Goal: Task Accomplishment & Management: Manage account settings

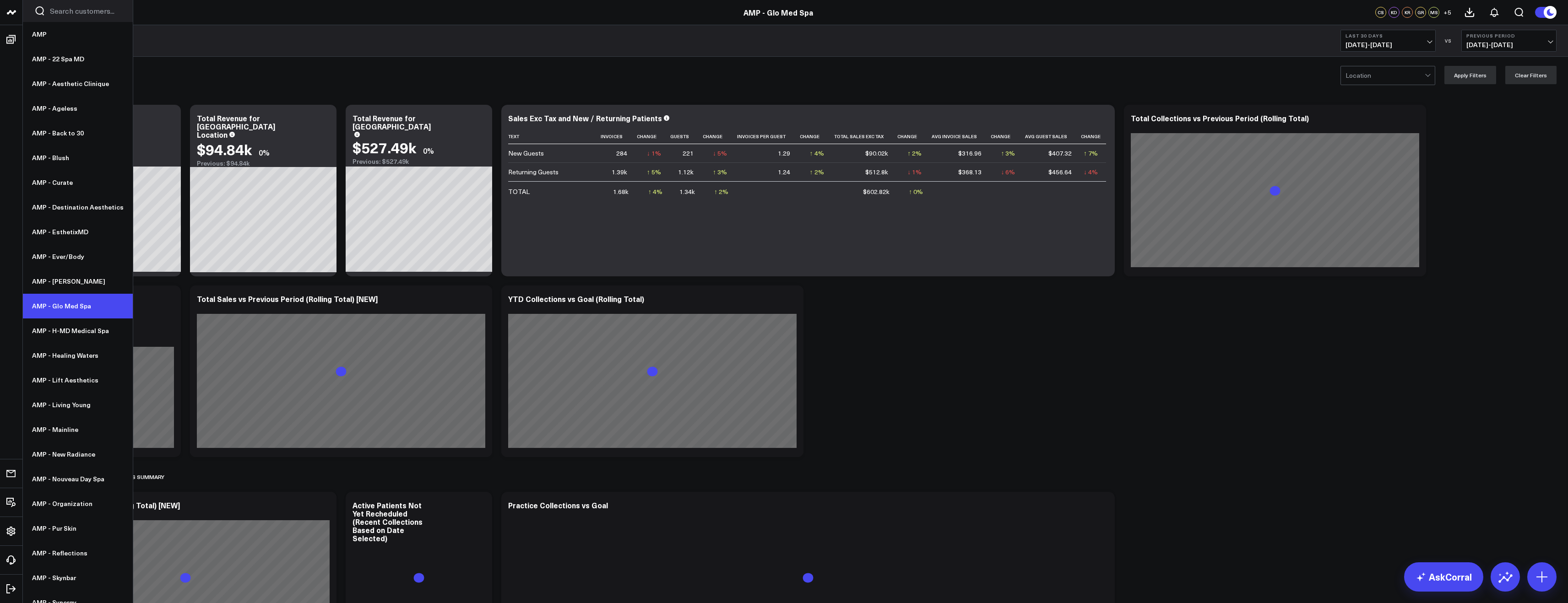
scroll to position [12, 0]
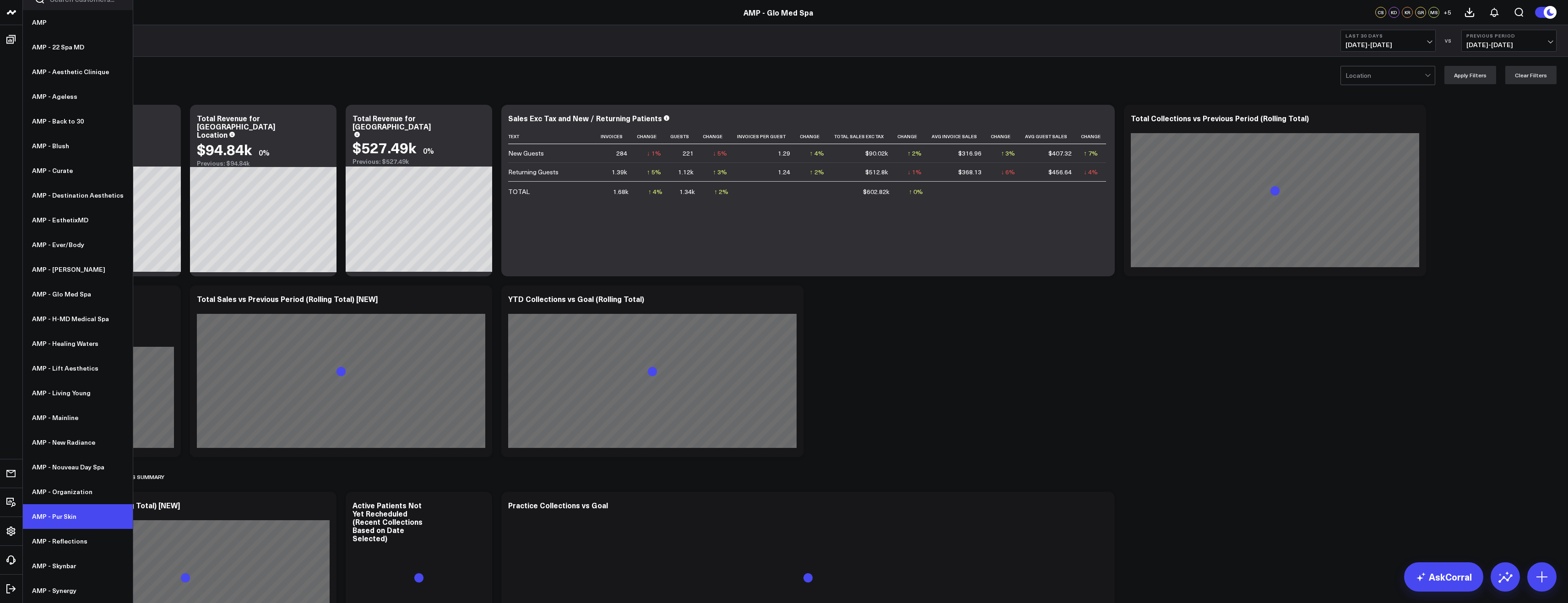
click at [58, 510] on link "AMP - Pur Skin" at bounding box center [77, 517] width 110 height 25
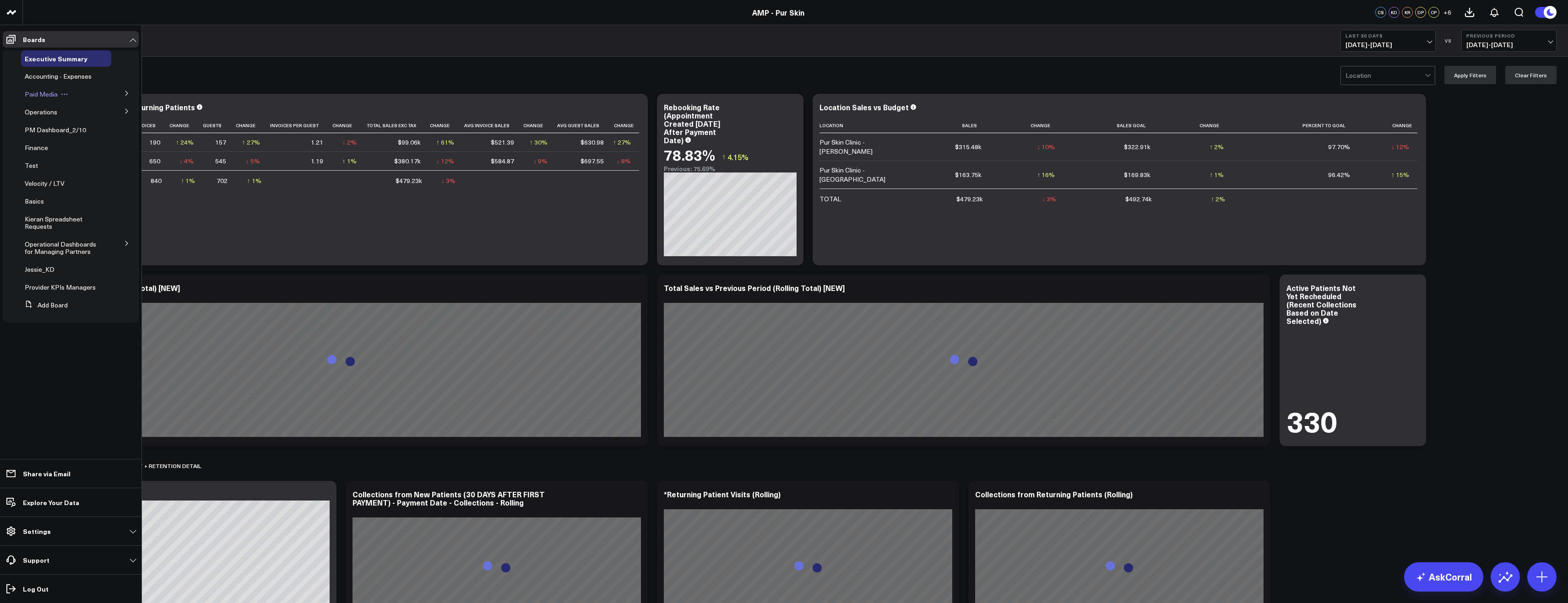
click at [47, 91] on span "Paid Media" at bounding box center [41, 94] width 33 height 8
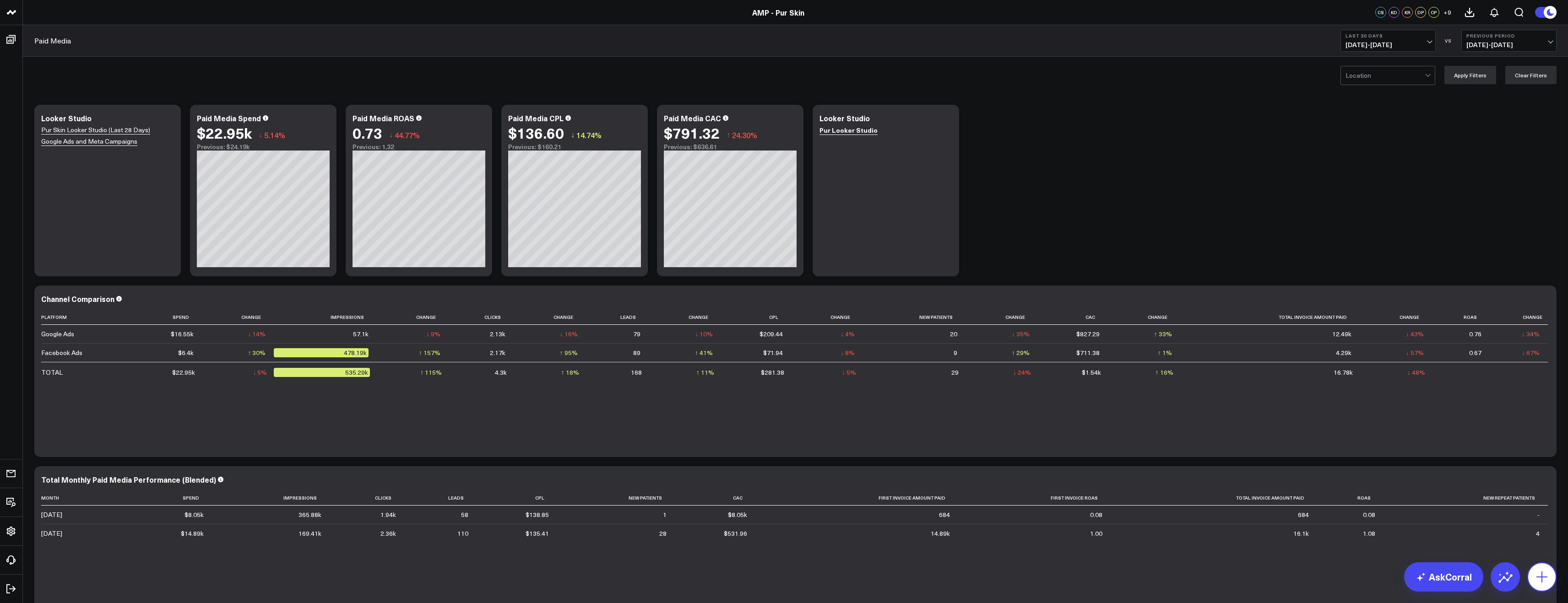
click at [1536, 572] on icon at bounding box center [1541, 577] width 15 height 15
click at [1497, 529] on p "Add User" at bounding box center [1492, 526] width 26 height 8
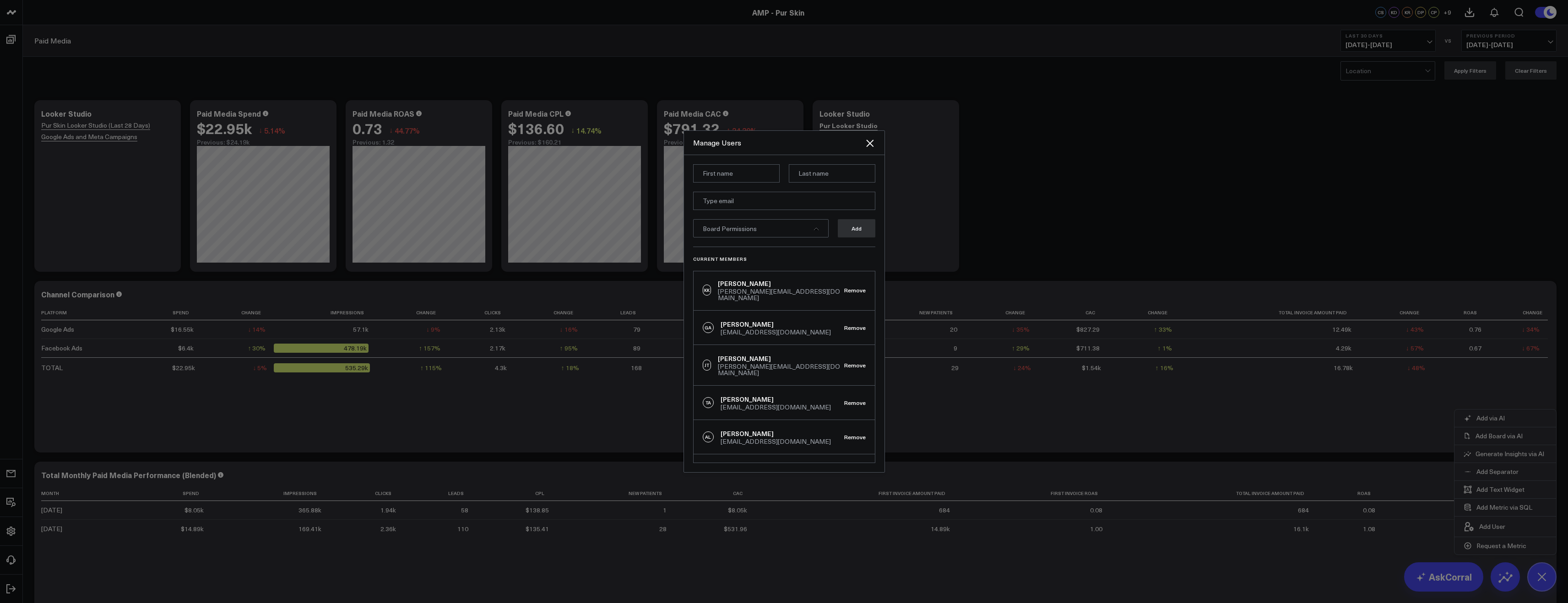
scroll to position [10, 0]
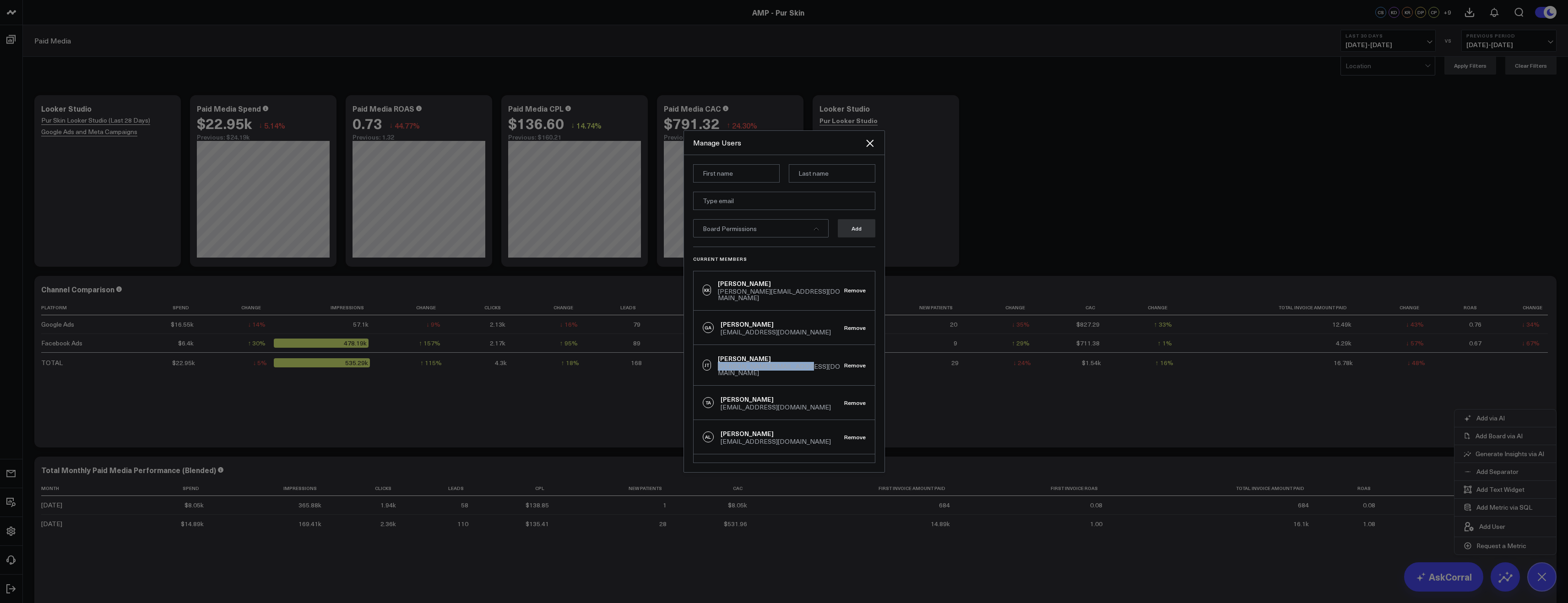
drag, startPoint x: 793, startPoint y: 350, endPoint x: 720, endPoint y: 349, distance: 73.0
click at [720, 349] on div "JT Jessie Teegarden jessie@purskinclinic.com Remove" at bounding box center [784, 365] width 181 height 41
copy div "jessie@purskinclinic.com"
click at [734, 176] on input at bounding box center [736, 173] width 87 height 18
type input "Jessie"
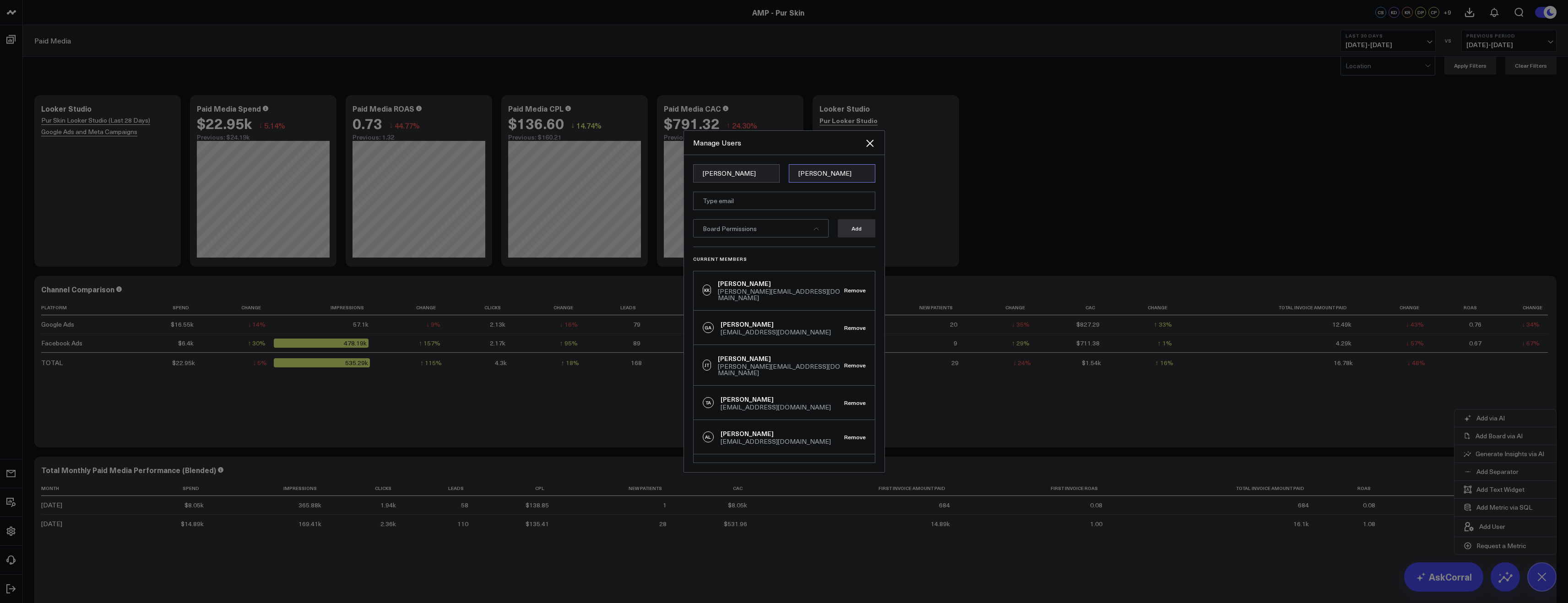
type input "Teegarden"
paste input "jessie@purskinclinic.com"
type input "jessie@purskinclinic.com"
click at [812, 229] on div "Board Permissions" at bounding box center [760, 229] width 136 height 18
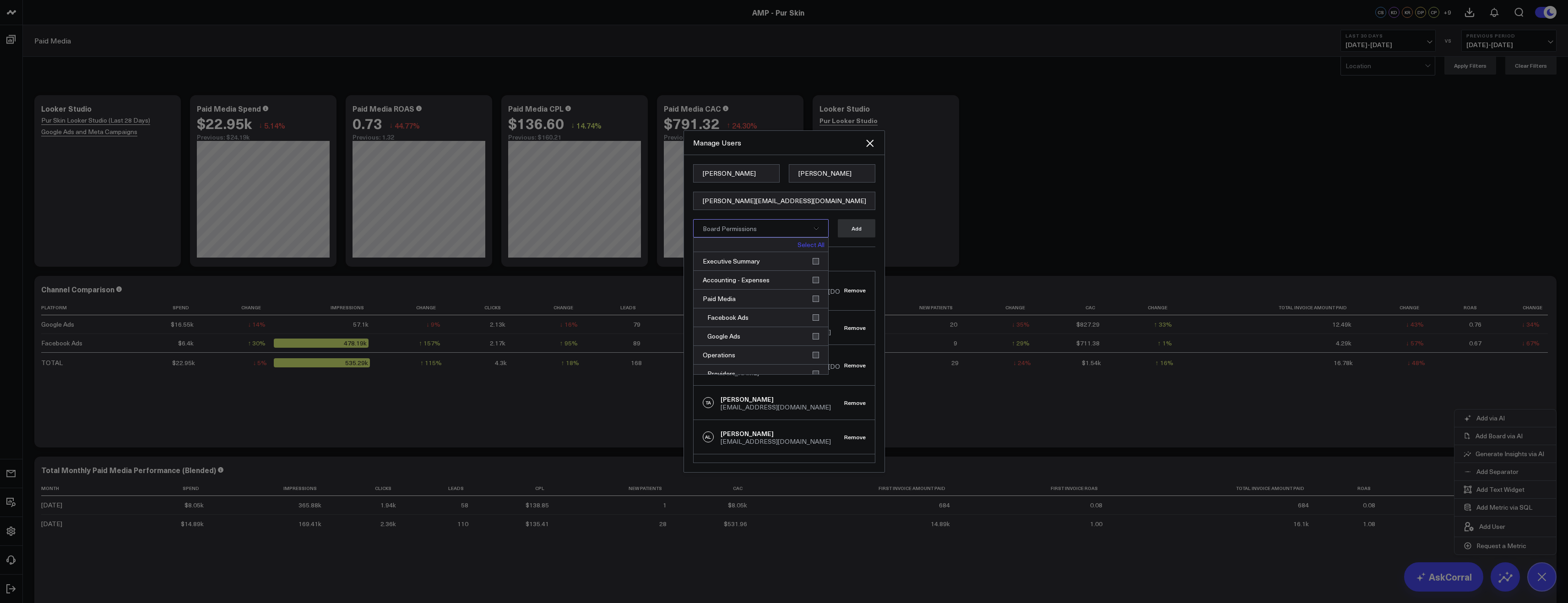
click at [809, 242] on link "Select All" at bounding box center [810, 245] width 27 height 6
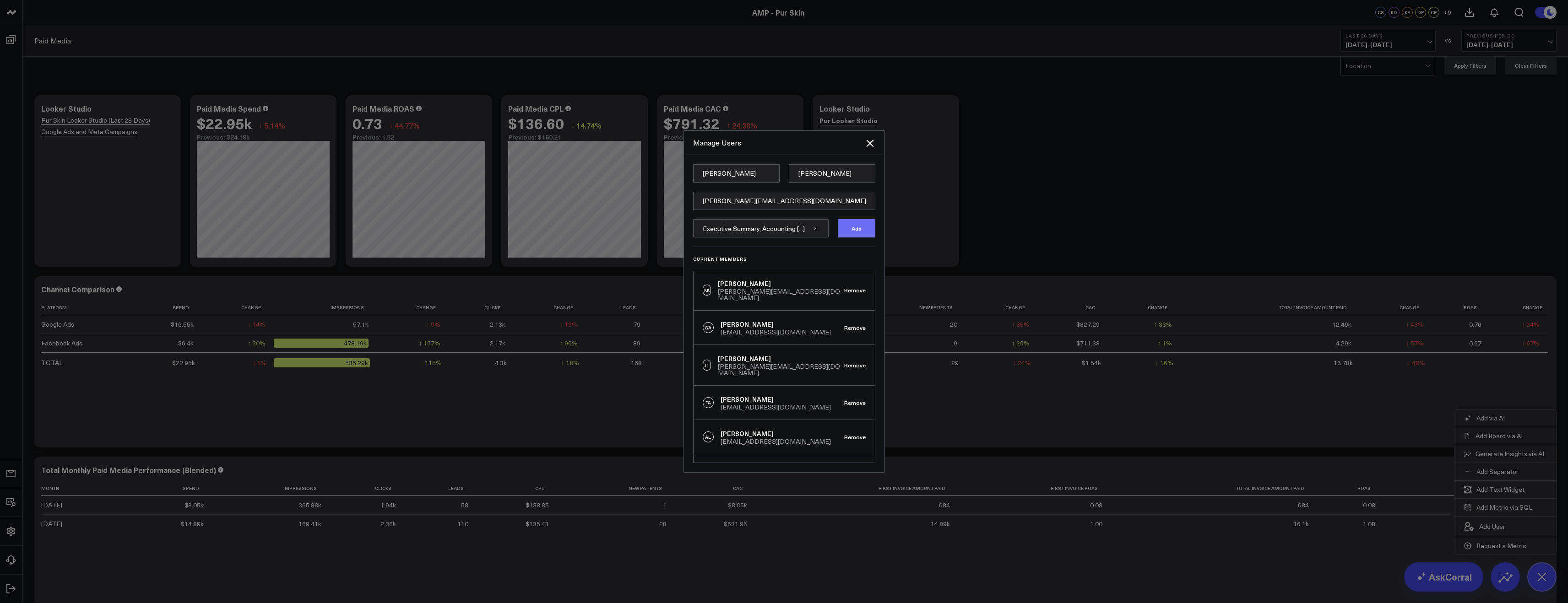
click at [855, 227] on button "Add" at bounding box center [856, 229] width 38 height 18
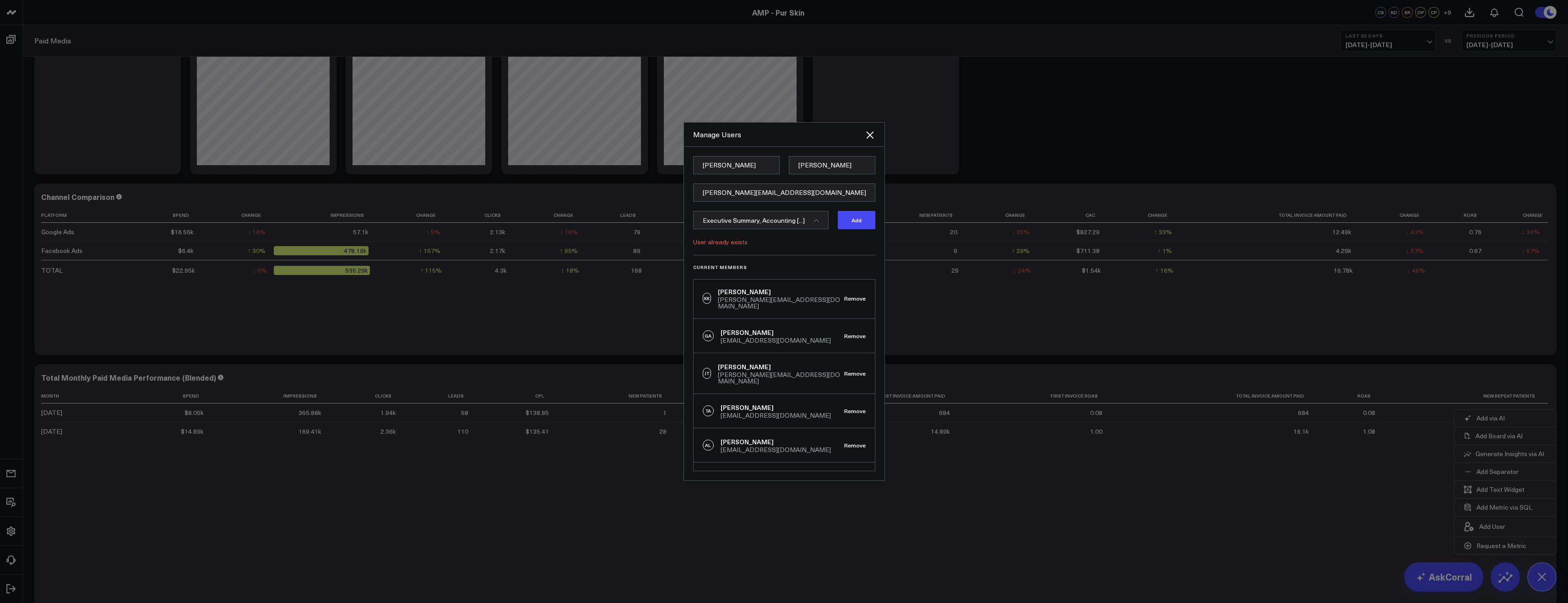
scroll to position [107, 0]
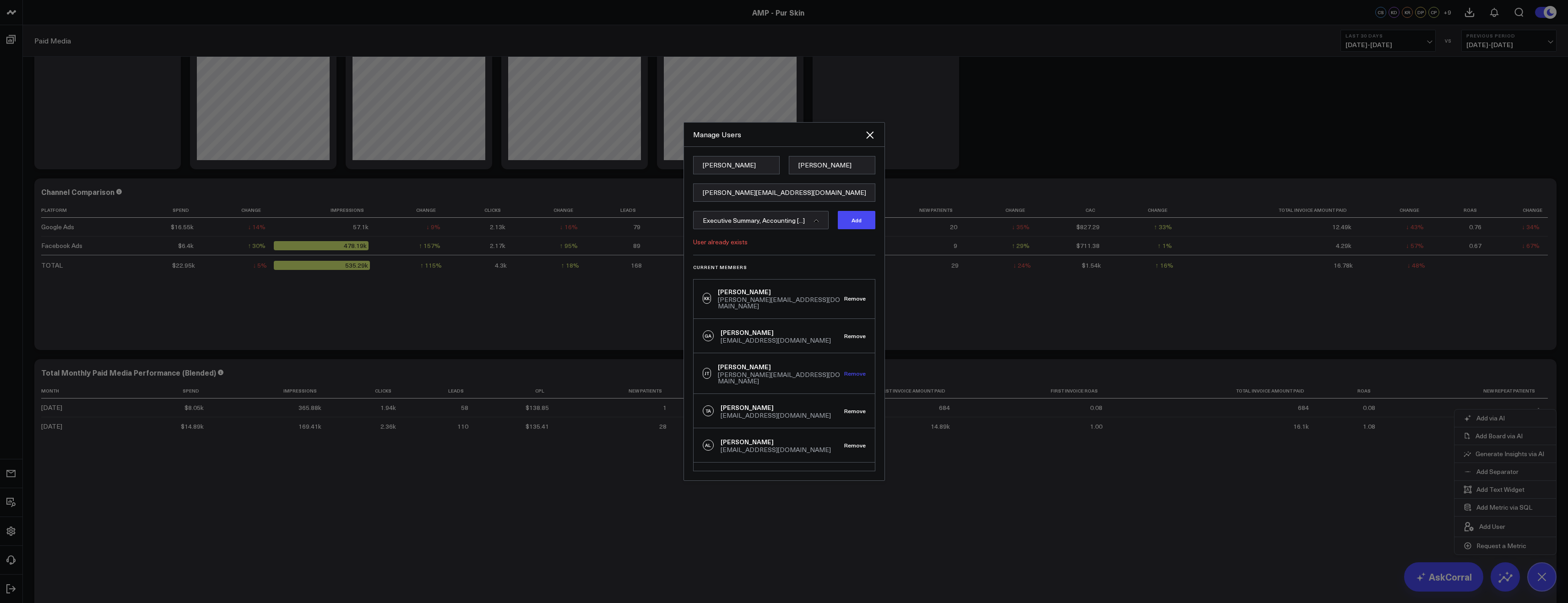
click at [845, 371] on button "Remove" at bounding box center [855, 374] width 21 height 6
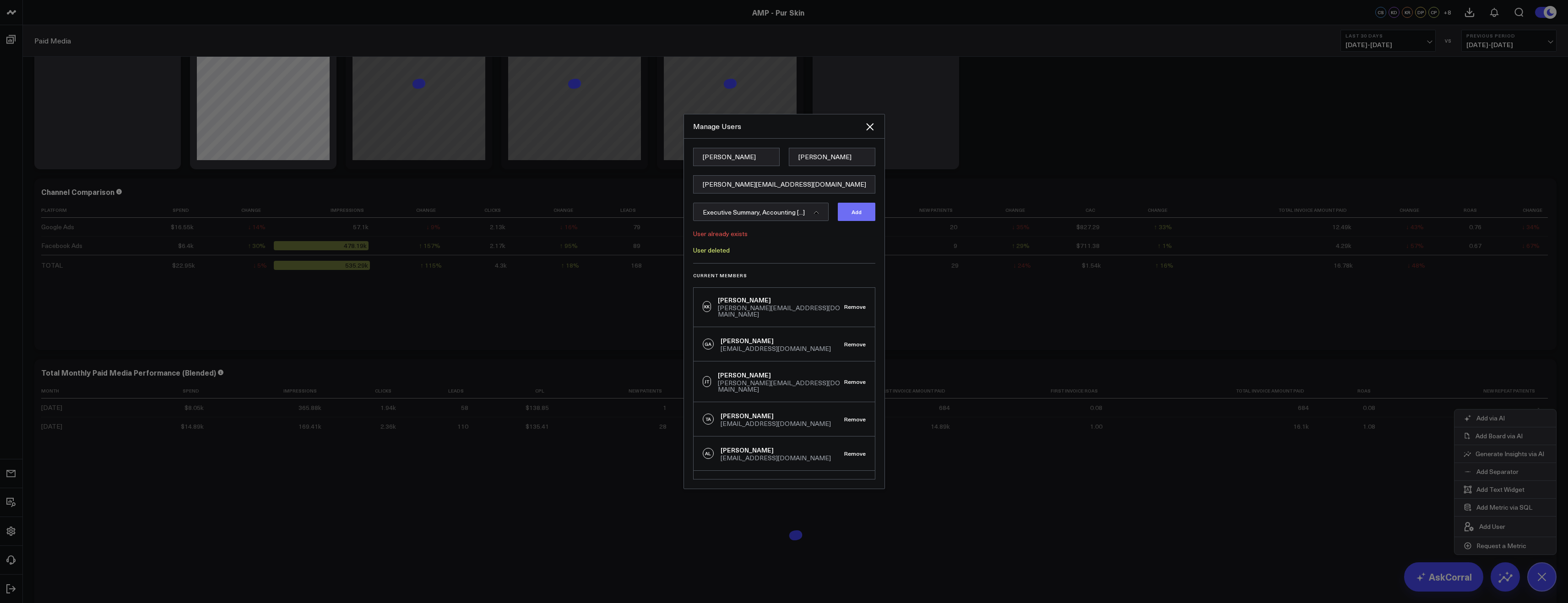
click at [858, 215] on button "Add" at bounding box center [856, 212] width 38 height 18
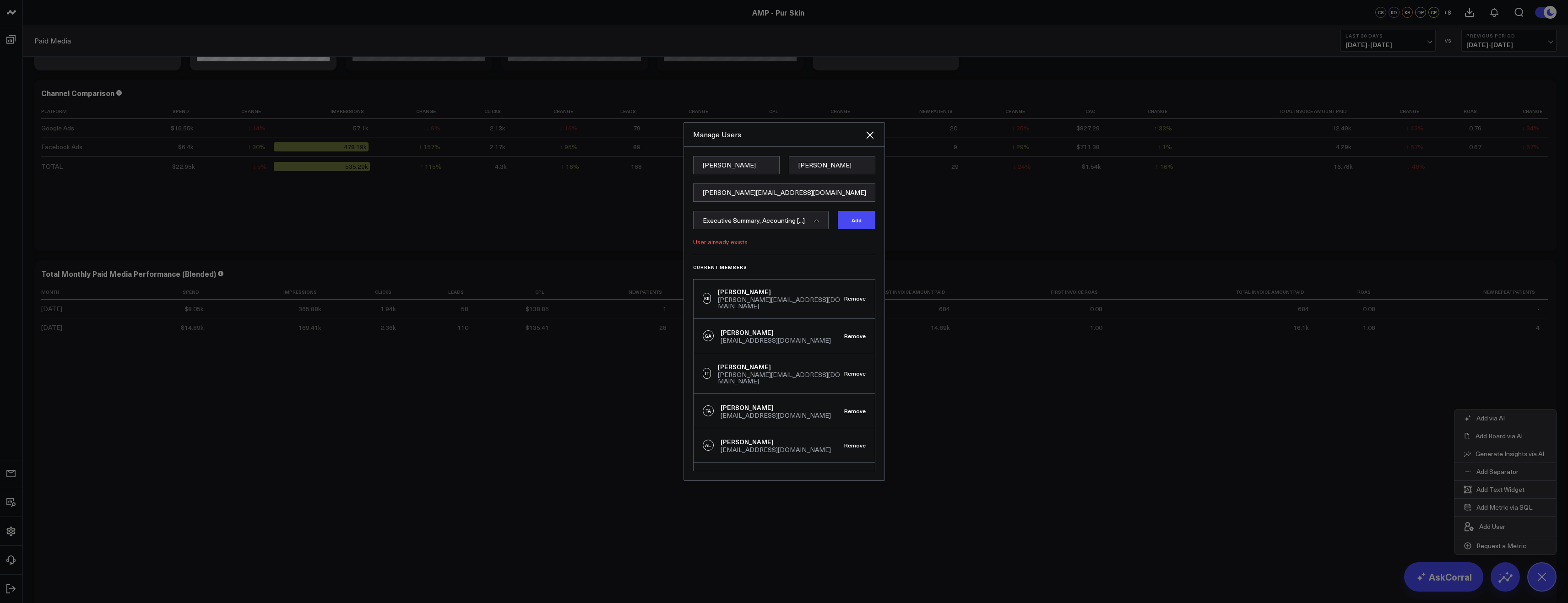
scroll to position [209, 0]
click at [870, 138] on icon "Close" at bounding box center [870, 135] width 11 height 11
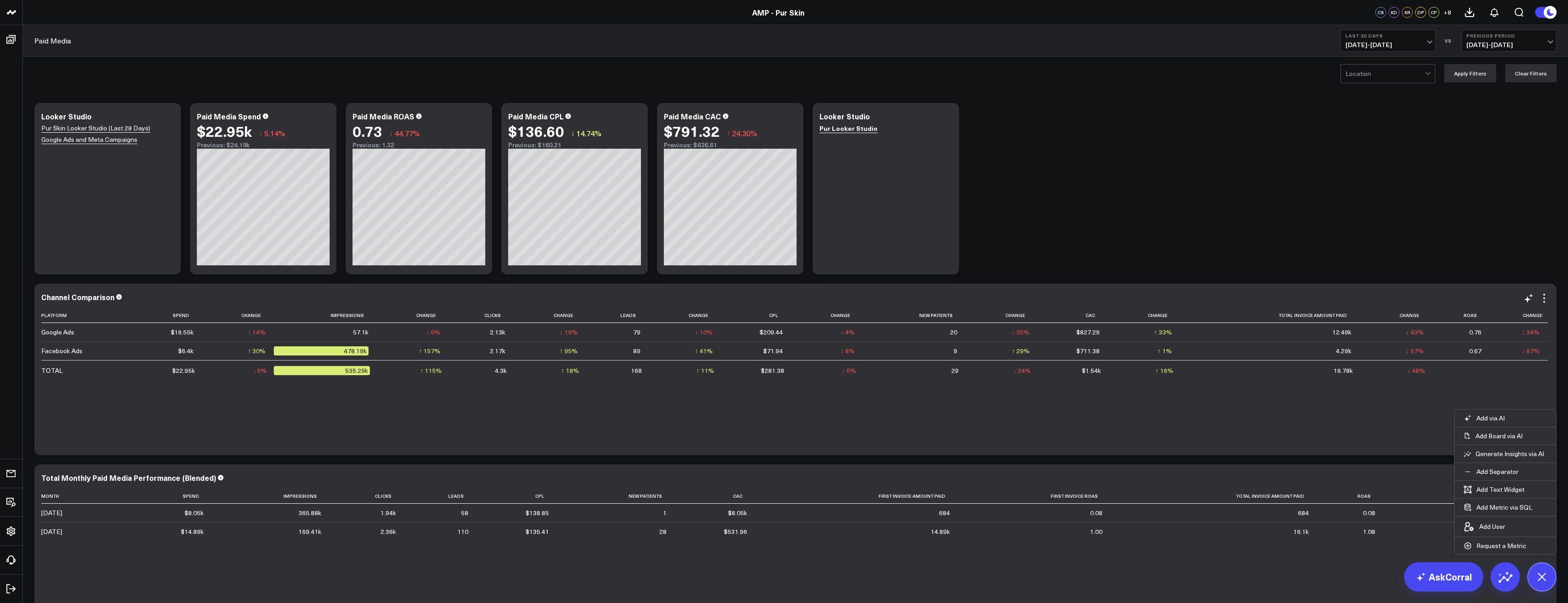
scroll to position [0, 0]
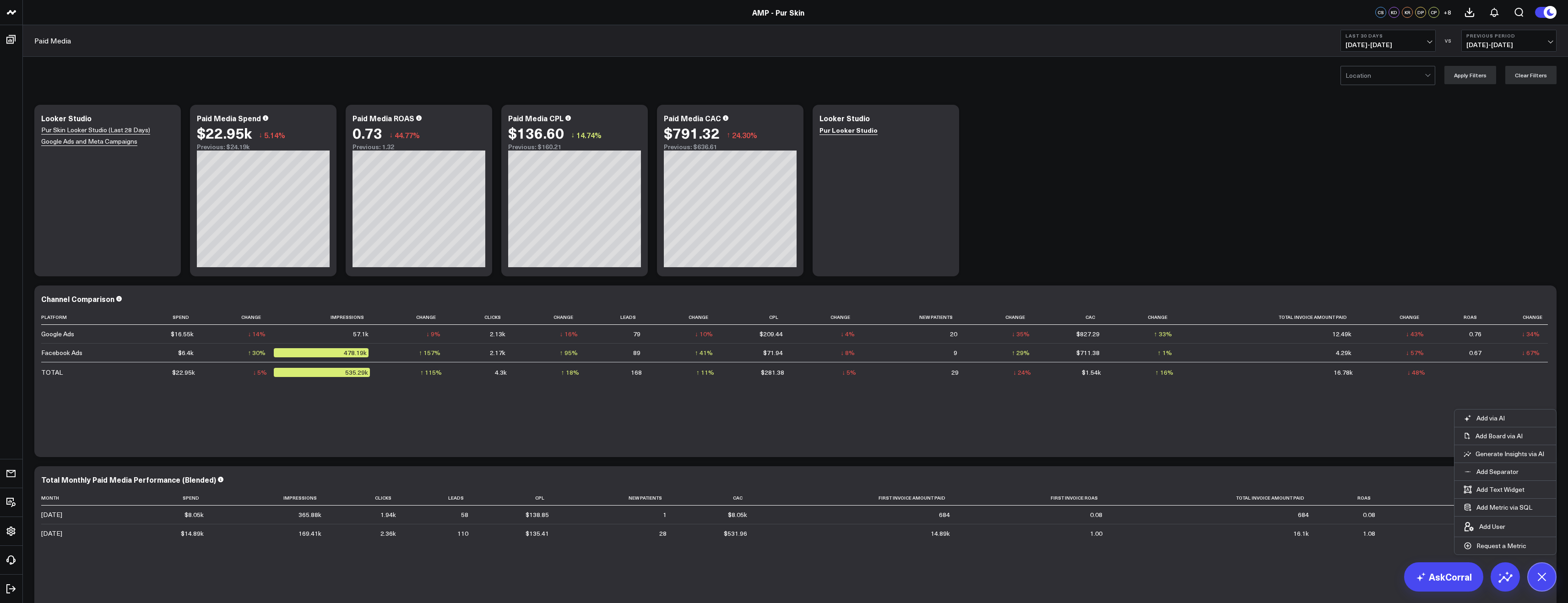
click at [1412, 47] on span "08/12/25 - 09/10/25" at bounding box center [1388, 45] width 85 height 8
click at [1369, 236] on link "MTD" at bounding box center [1388, 239] width 94 height 18
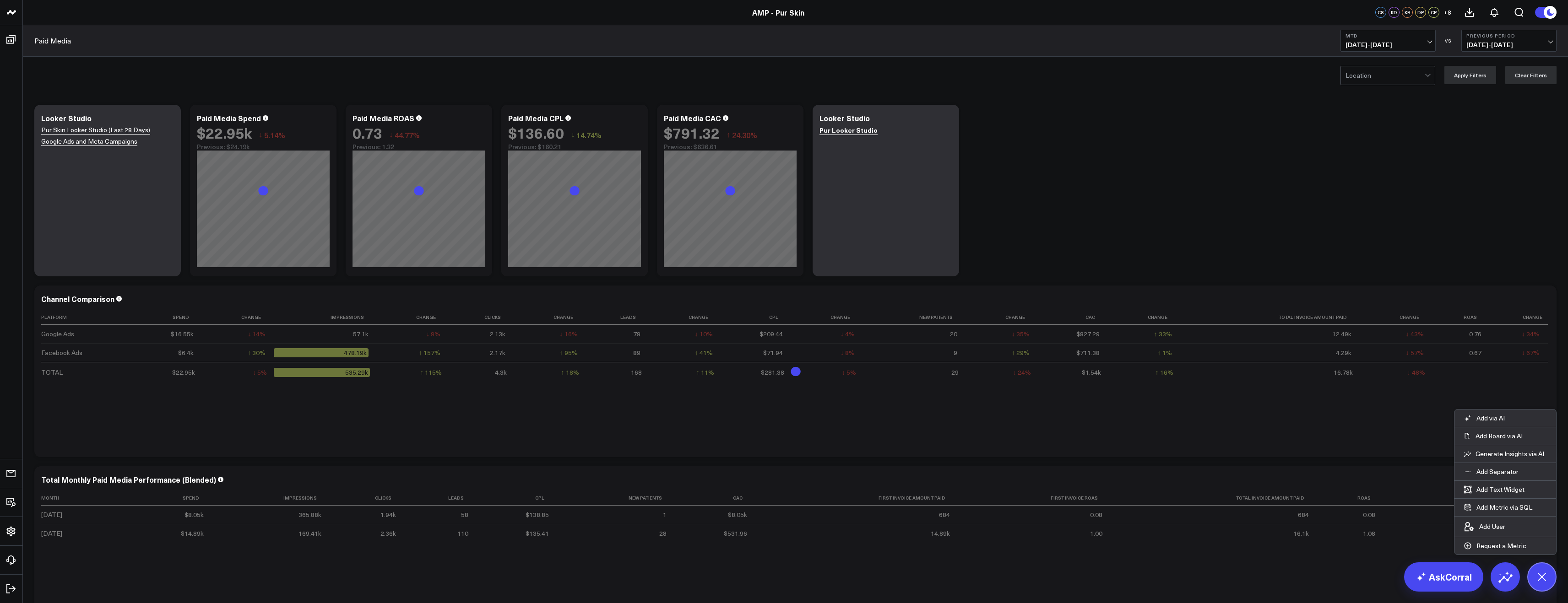
click at [1520, 34] on b "Previous Period" at bounding box center [1508, 35] width 85 height 5
click at [1490, 117] on link "No Comparison" at bounding box center [1508, 114] width 94 height 18
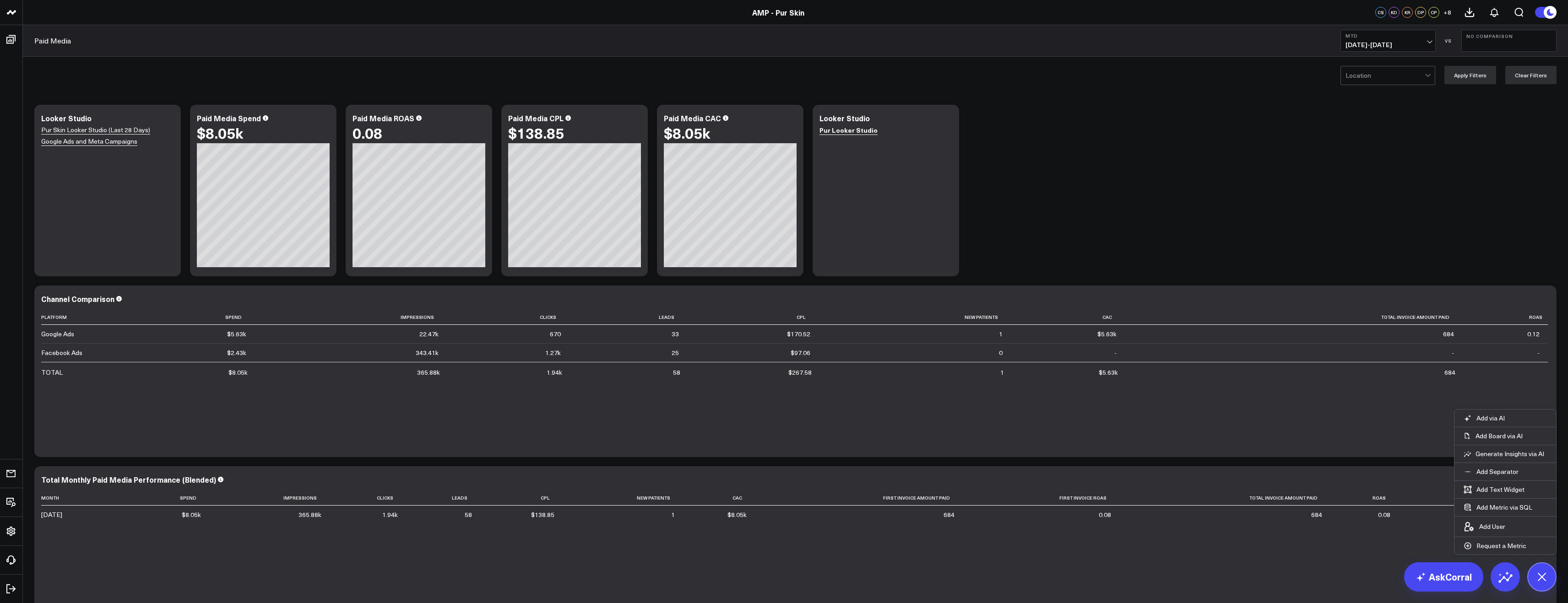
click at [1395, 46] on span "09/01/25 - 09/10/25" at bounding box center [1388, 45] width 85 height 8
click at [1384, 127] on link "Last 90 Days" at bounding box center [1388, 132] width 94 height 18
